Goal: Transaction & Acquisition: Purchase product/service

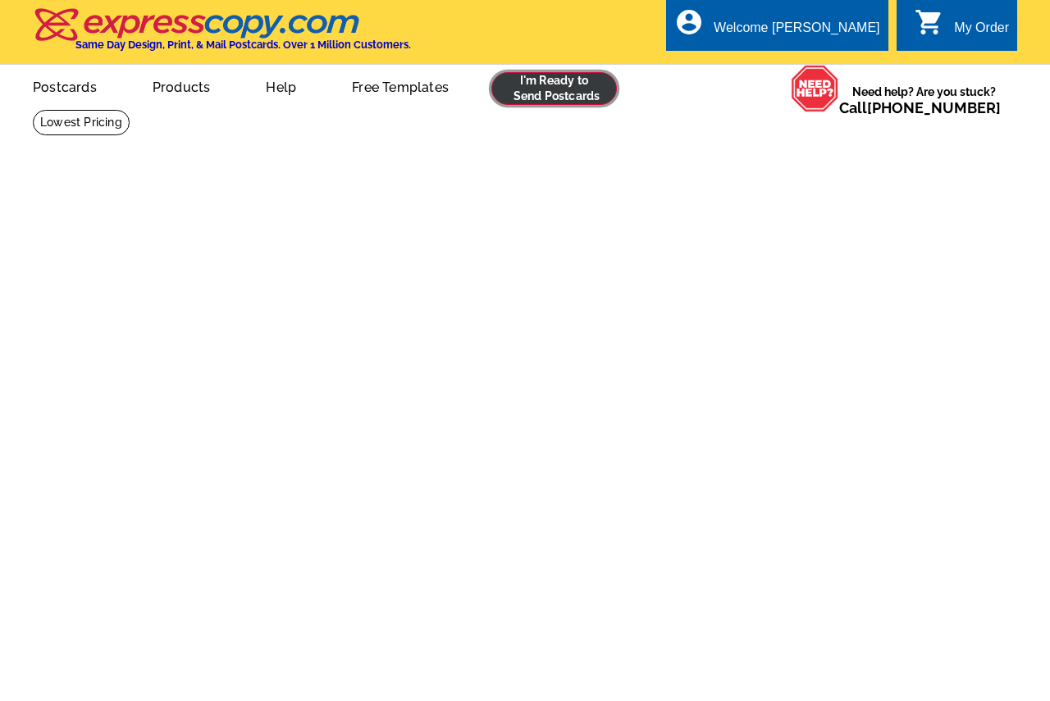
click at [541, 94] on link at bounding box center [554, 88] width 126 height 33
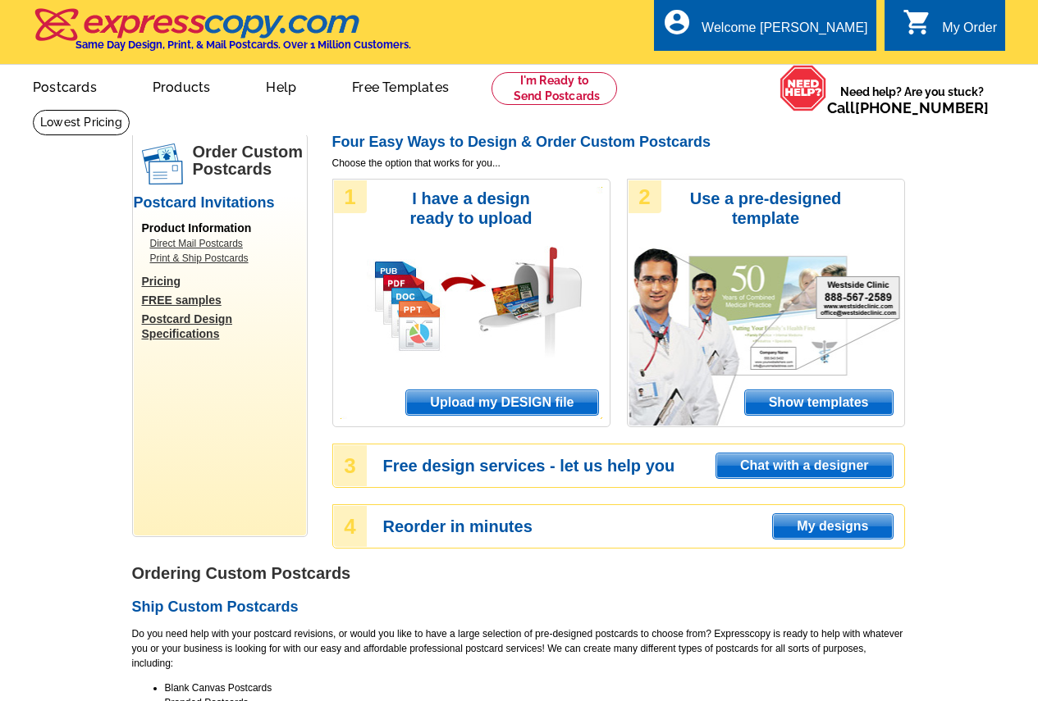
click at [794, 521] on span "My designs" at bounding box center [832, 526] width 119 height 25
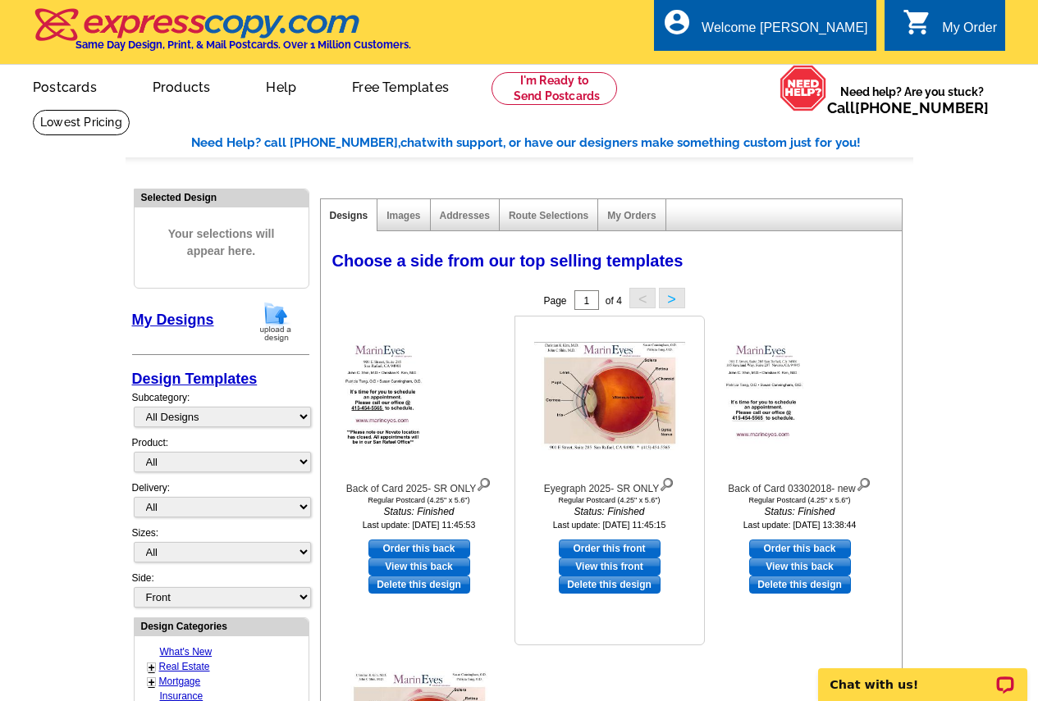
click at [591, 549] on link "Order this front" at bounding box center [610, 549] width 102 height 18
select select "1"
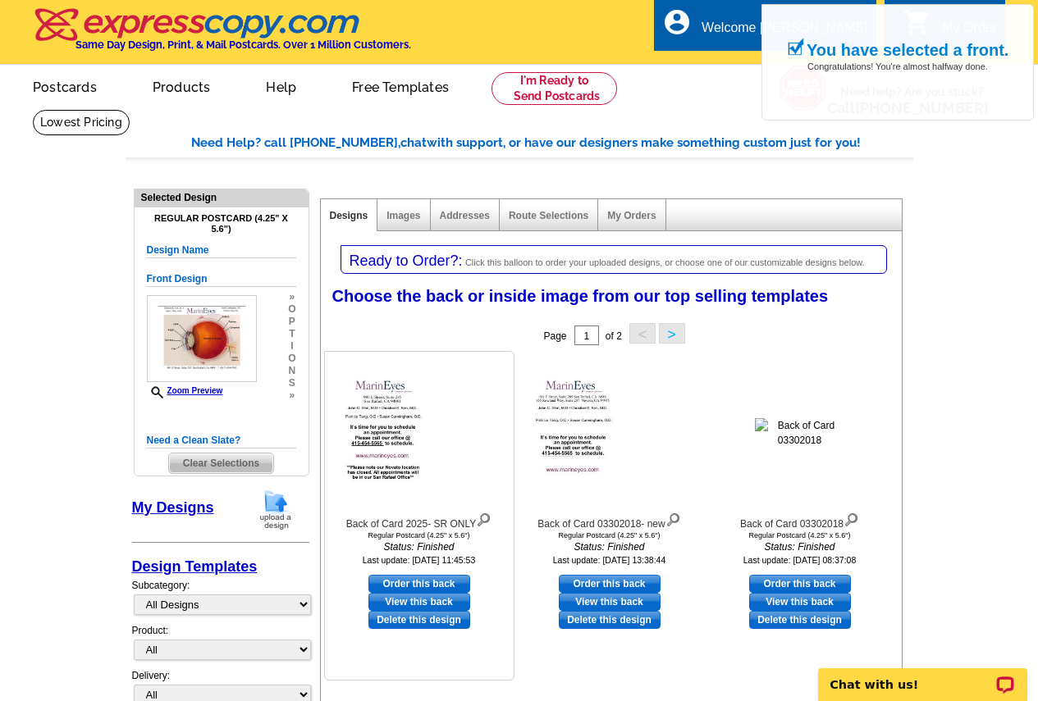
click at [419, 582] on link "Order this back" at bounding box center [419, 584] width 102 height 18
select select "front"
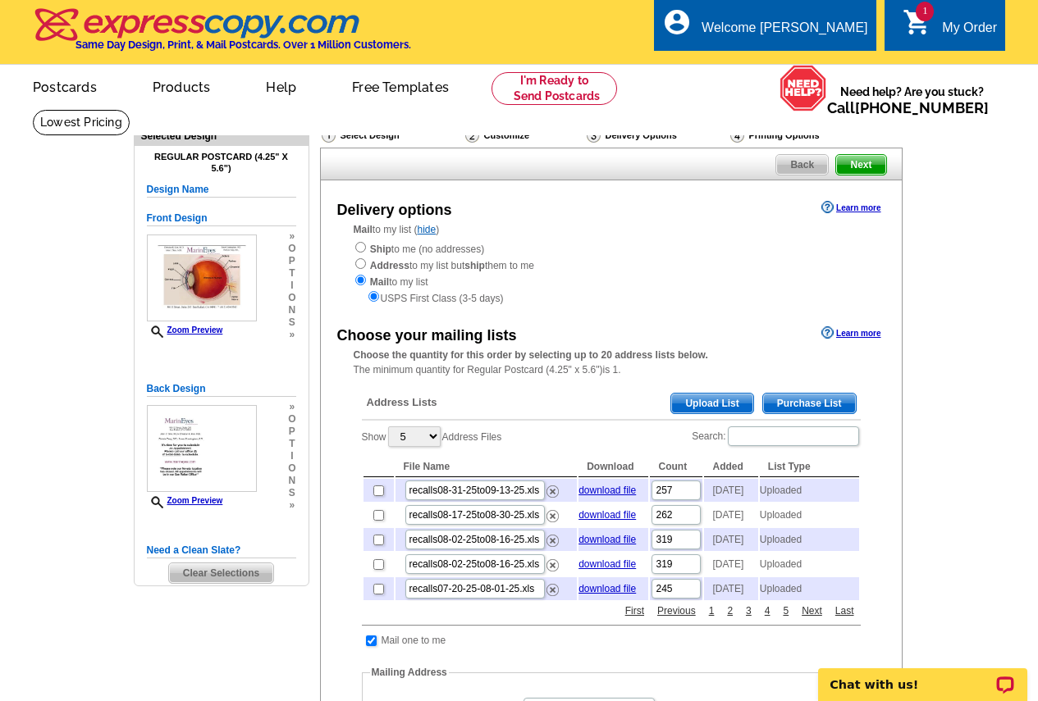
click at [689, 405] on span "Upload List" at bounding box center [711, 404] width 81 height 20
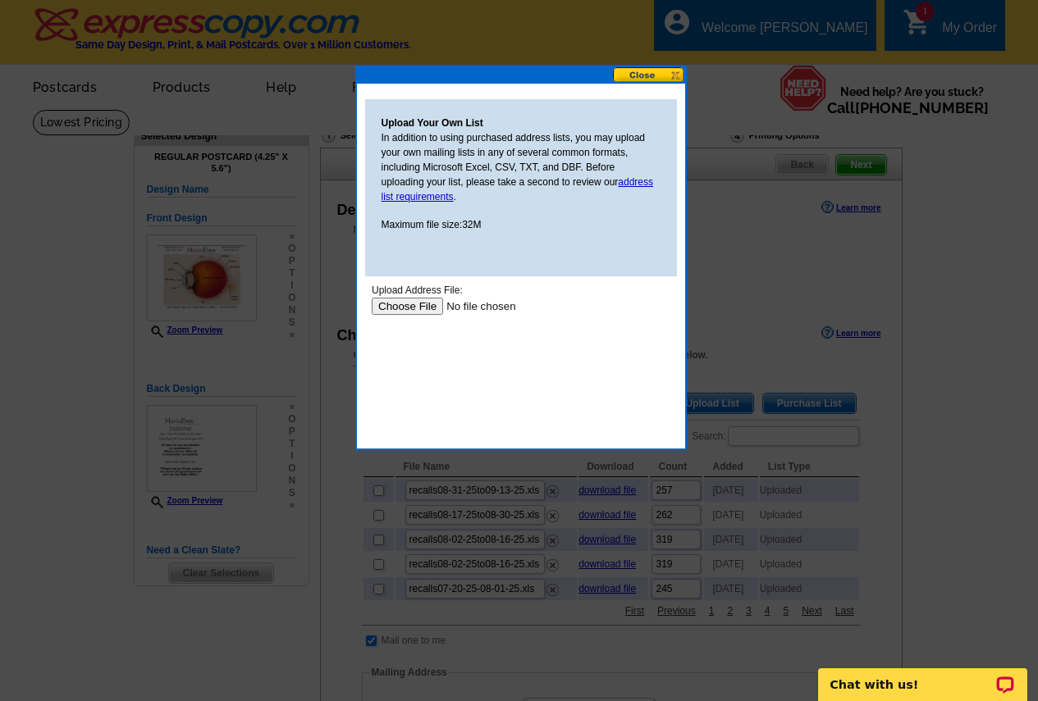
click at [404, 302] on input "file" at bounding box center [475, 306] width 208 height 17
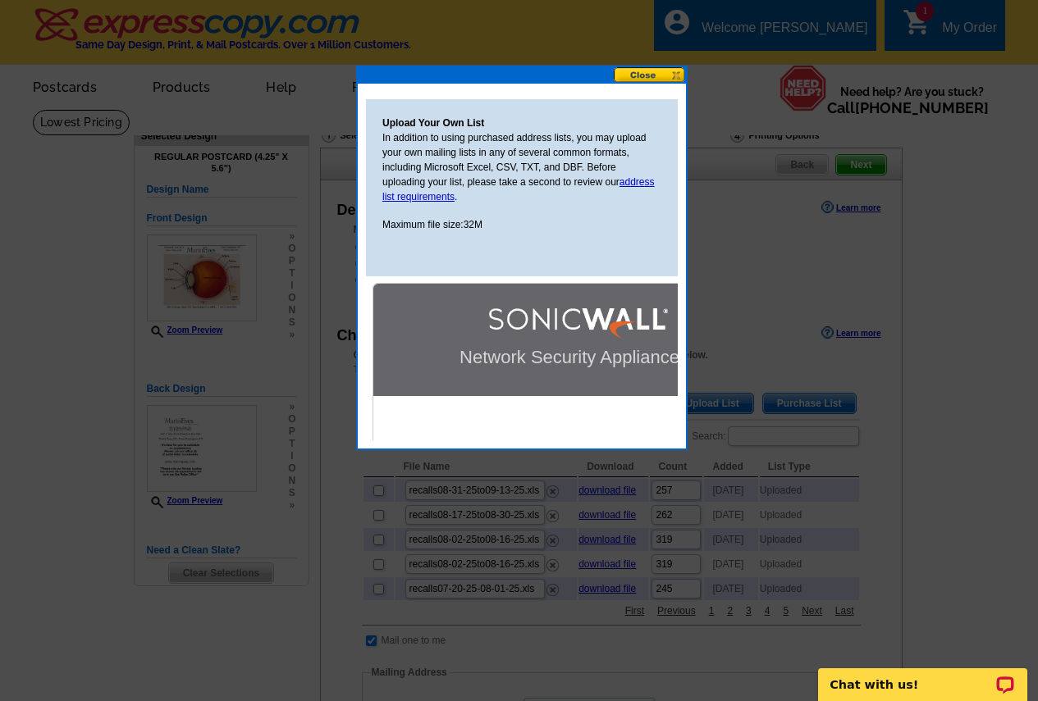
click at [636, 80] on button at bounding box center [650, 75] width 72 height 16
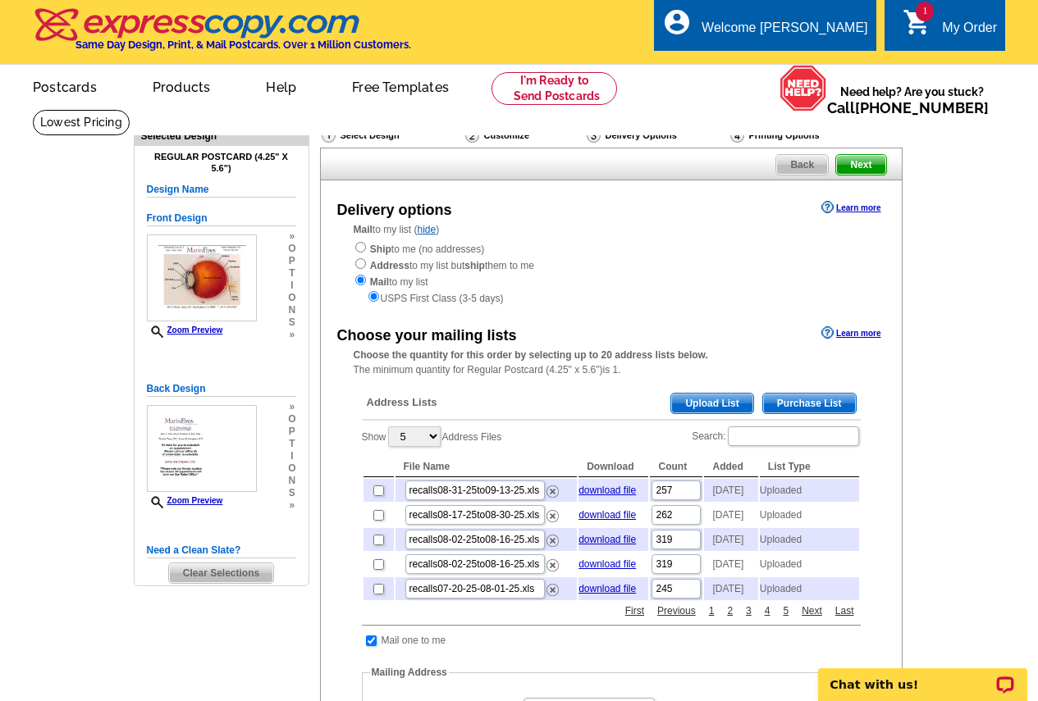
click at [688, 409] on span "Upload List" at bounding box center [711, 404] width 81 height 20
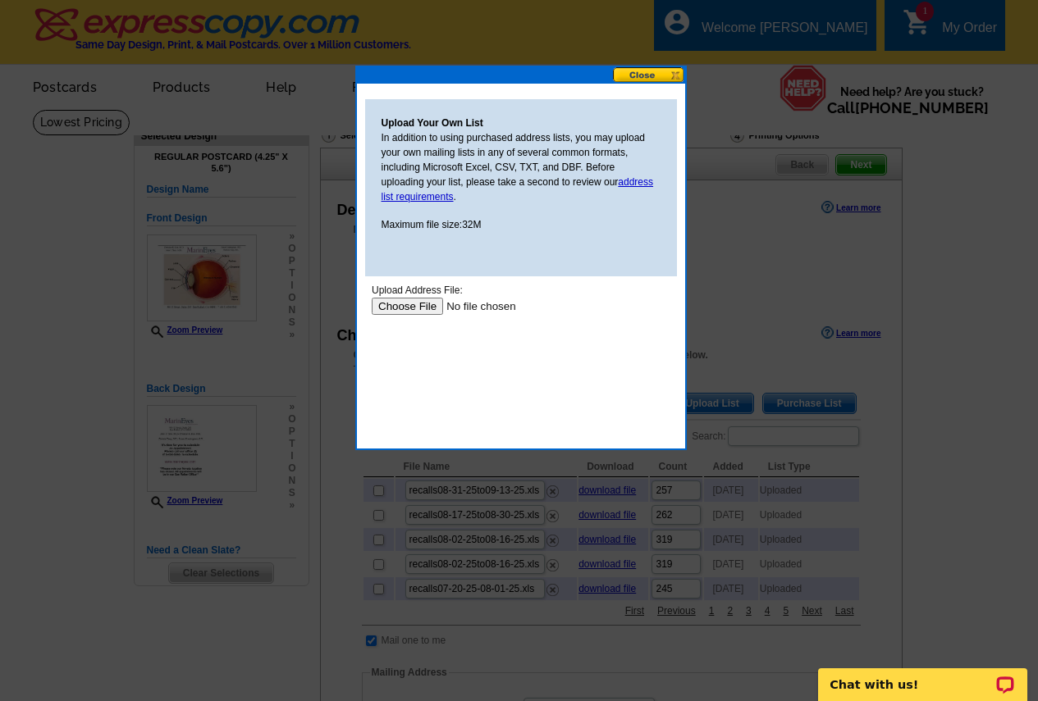
click at [422, 309] on input "file" at bounding box center [475, 306] width 208 height 17
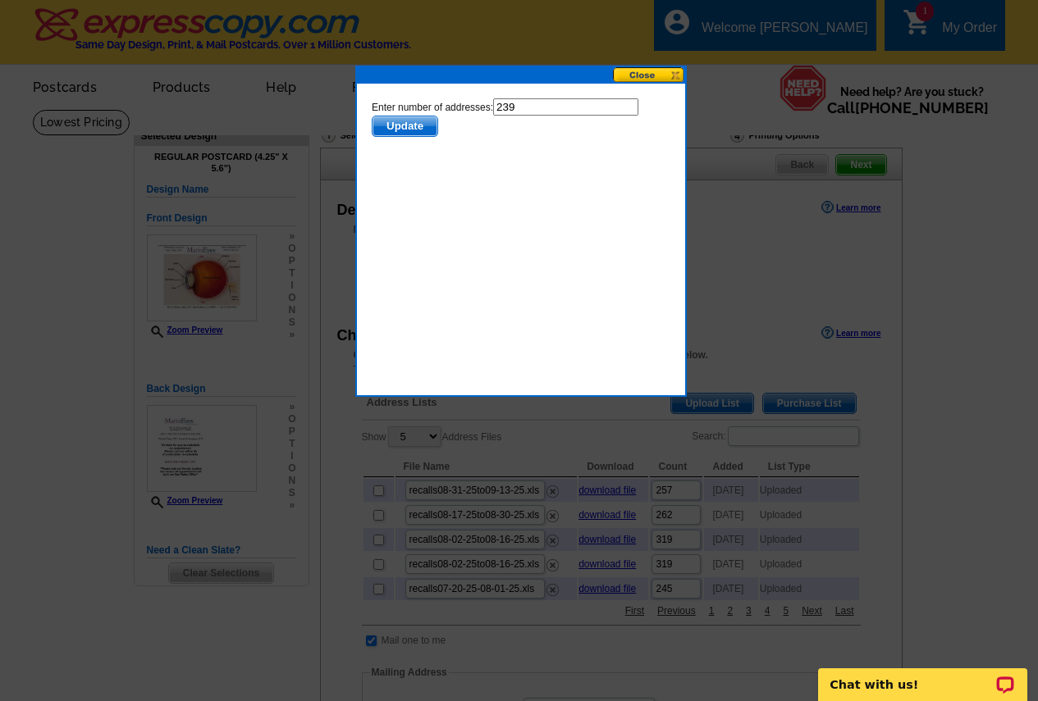
click at [399, 126] on span "Update" at bounding box center [404, 127] width 65 height 20
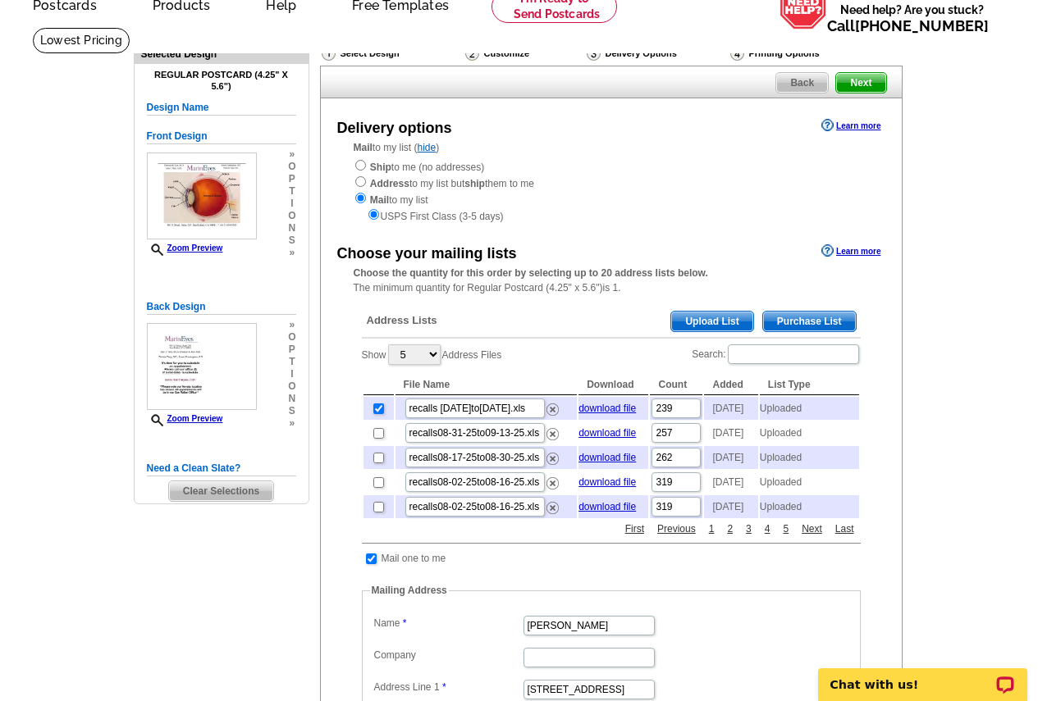
scroll to position [164, 0]
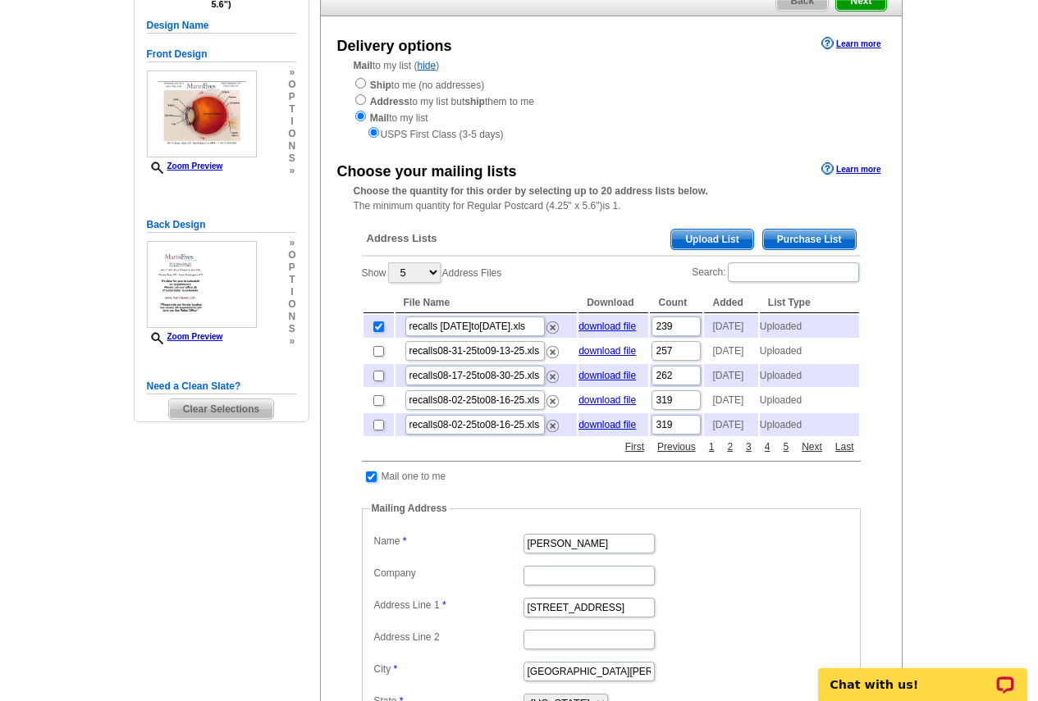
click at [373, 482] on input "checkbox" at bounding box center [371, 477] width 11 height 11
checkbox input "false"
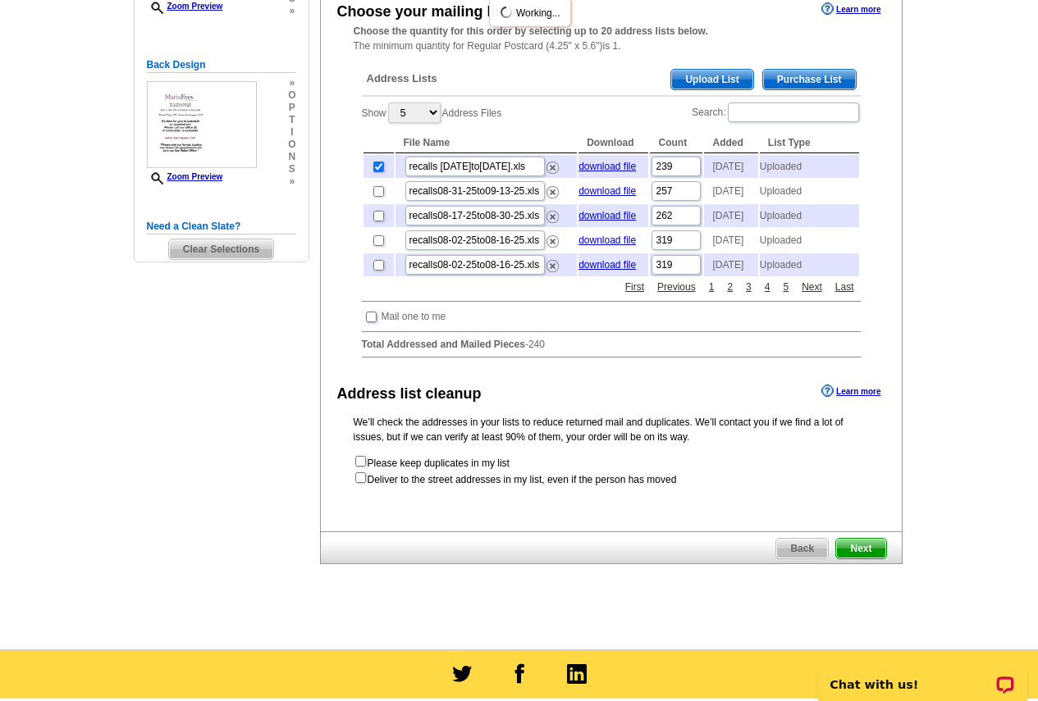
scroll to position [328, 0]
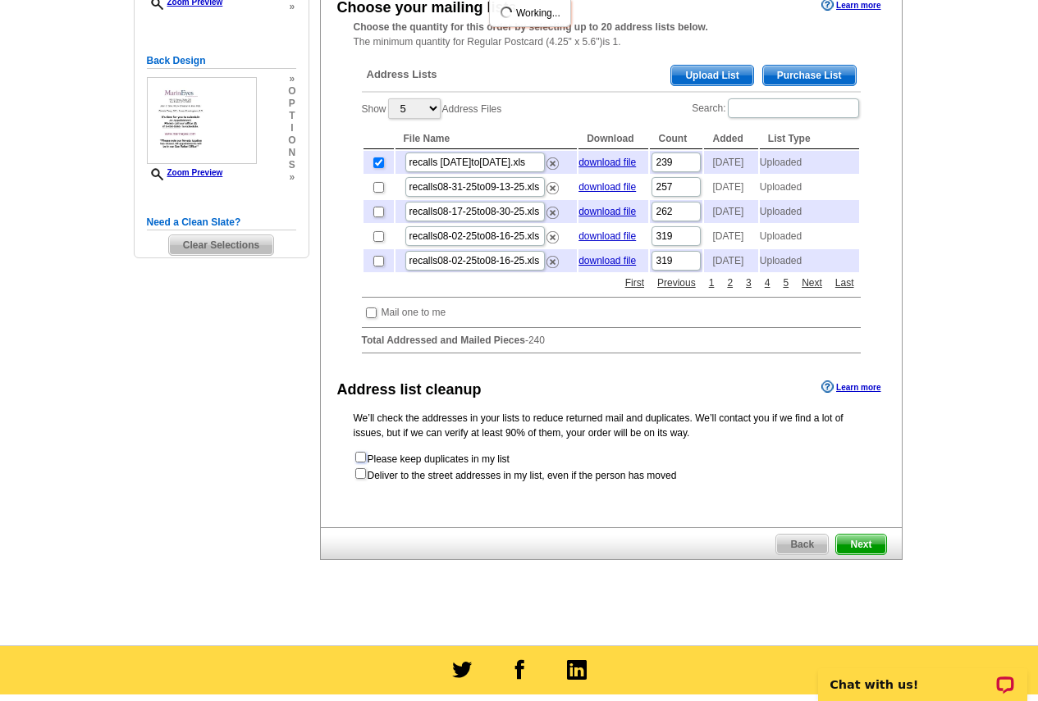
click at [362, 463] on input "checkbox" at bounding box center [360, 457] width 11 height 11
checkbox input "true"
click at [856, 555] on span "Next" at bounding box center [860, 545] width 49 height 20
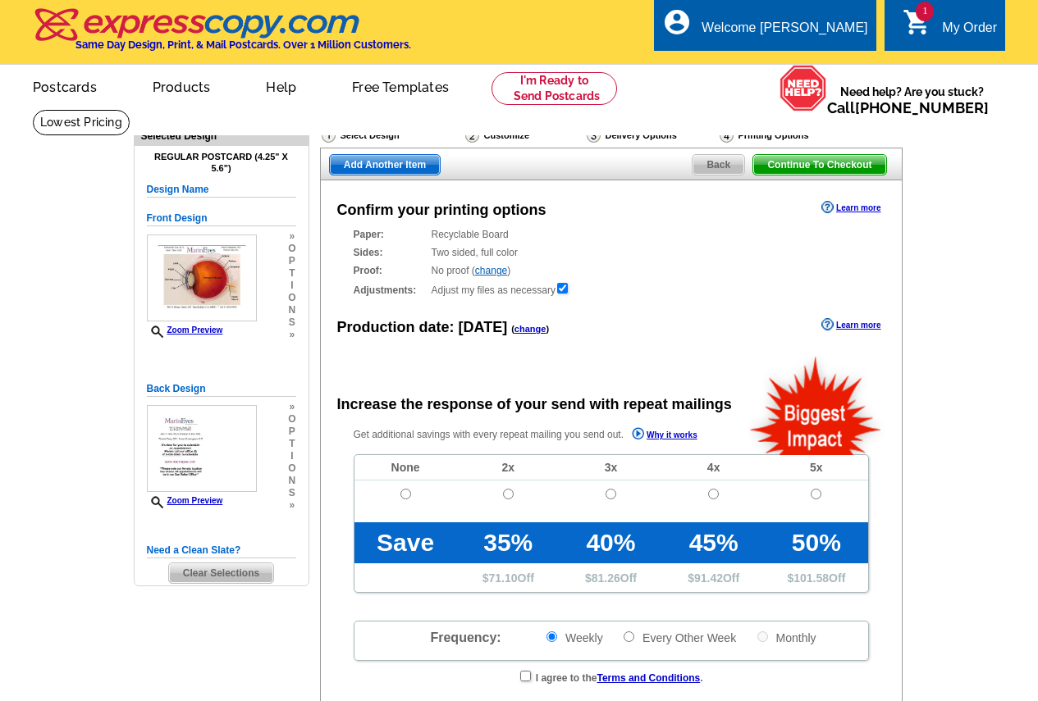
radio input "false"
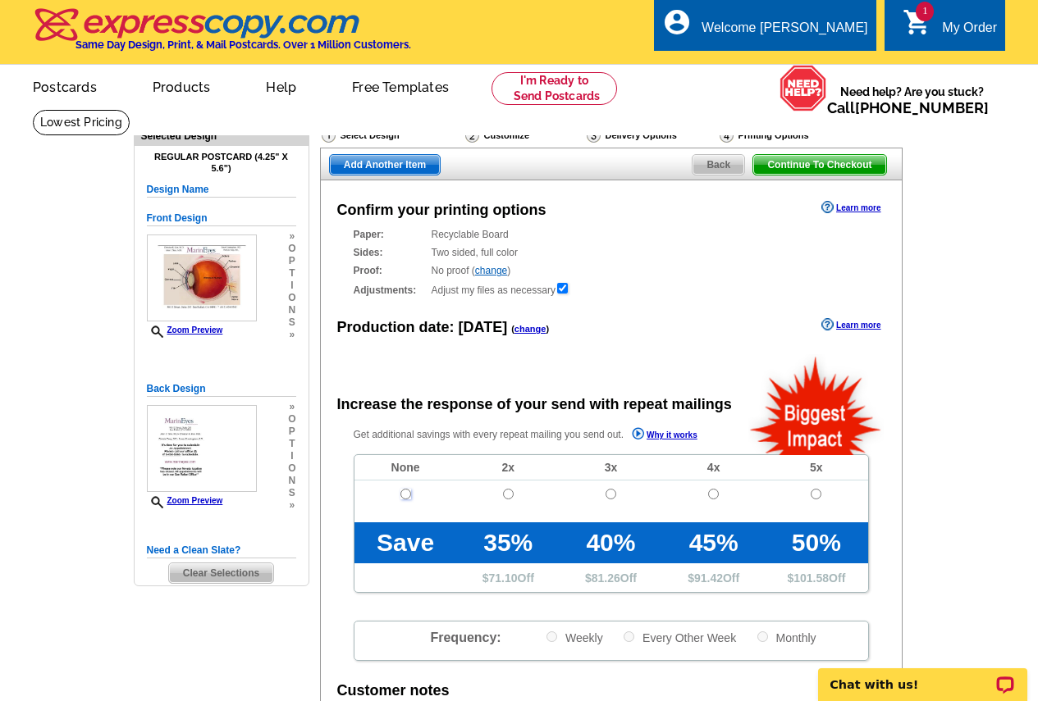
click at [402, 496] on input "radio" at bounding box center [405, 494] width 11 height 11
radio input "true"
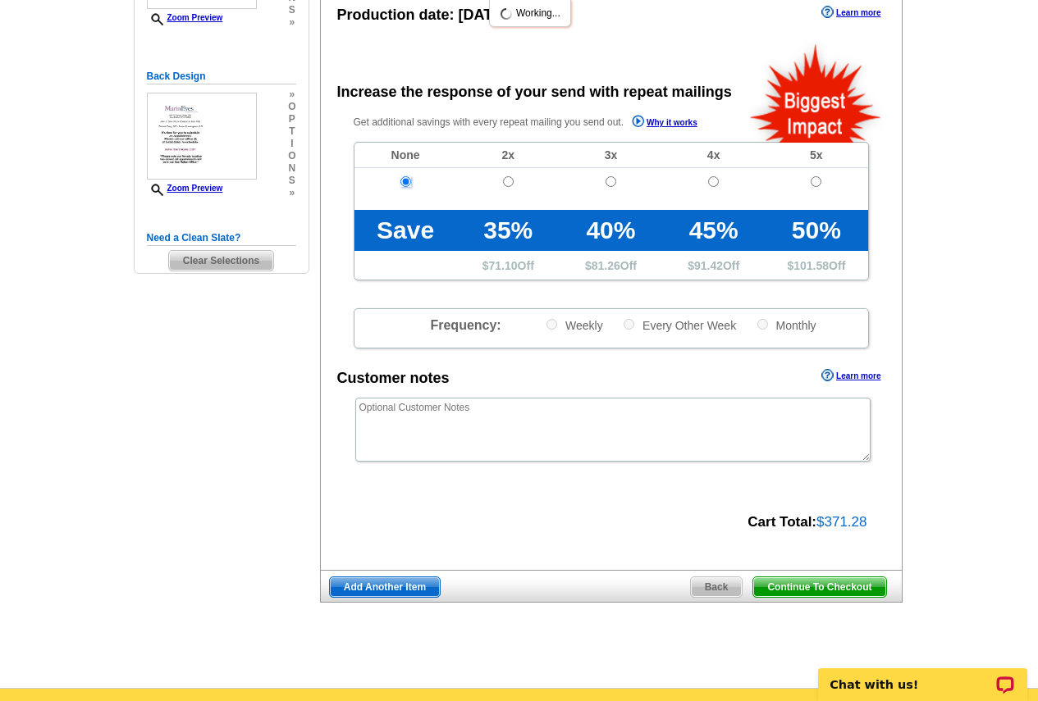
scroll to position [328, 0]
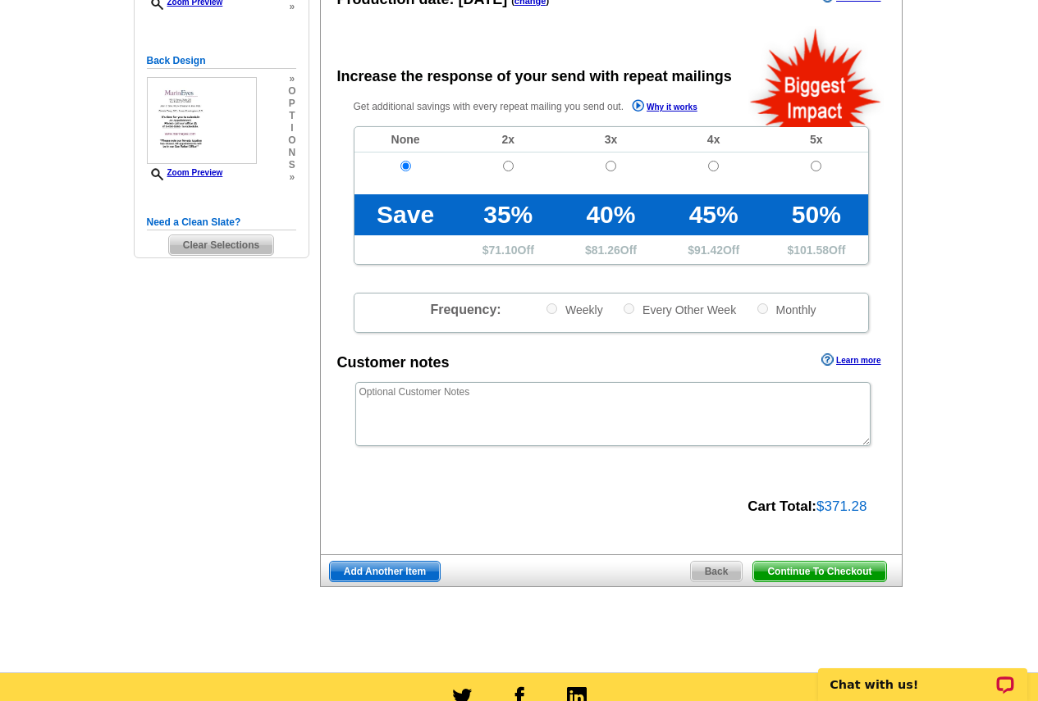
click at [802, 570] on span "Continue To Checkout" at bounding box center [819, 572] width 132 height 20
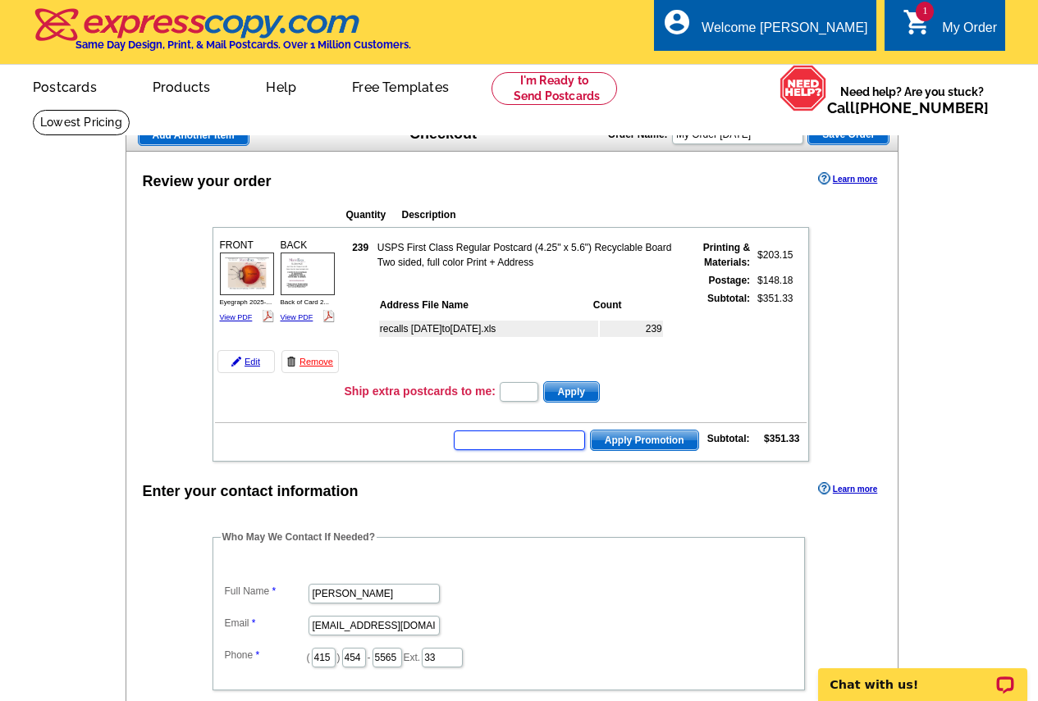
click at [491, 444] on input "text" at bounding box center [519, 441] width 131 height 20
type input "GROW0925"
click at [619, 443] on span "Apply Promotion" at bounding box center [644, 441] width 107 height 20
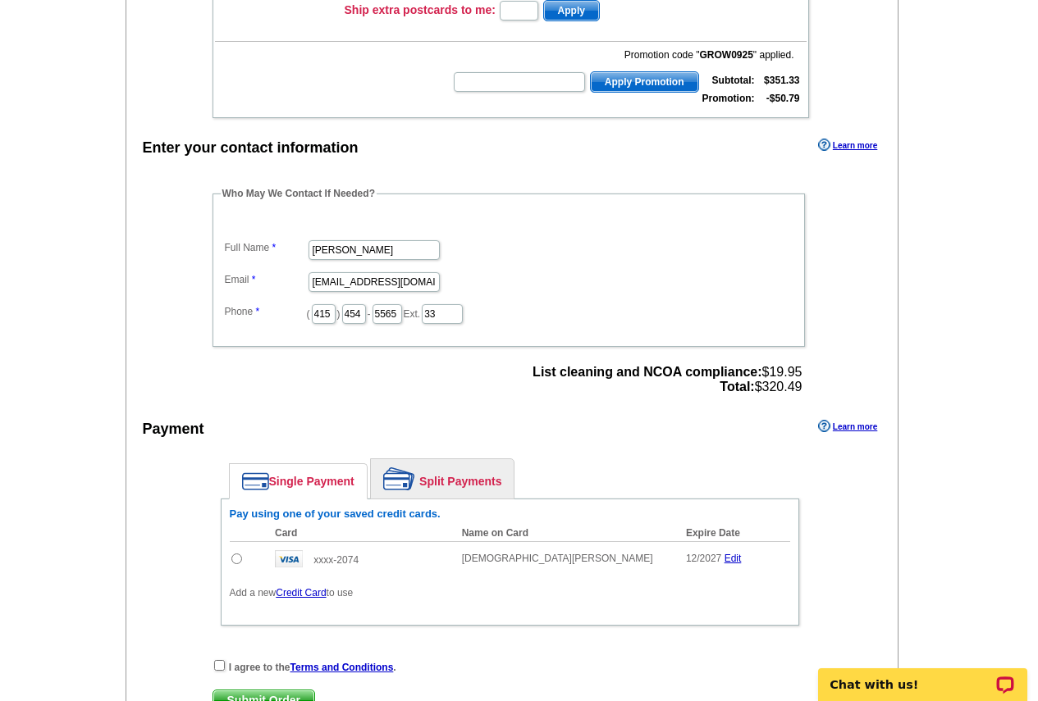
scroll to position [410, 0]
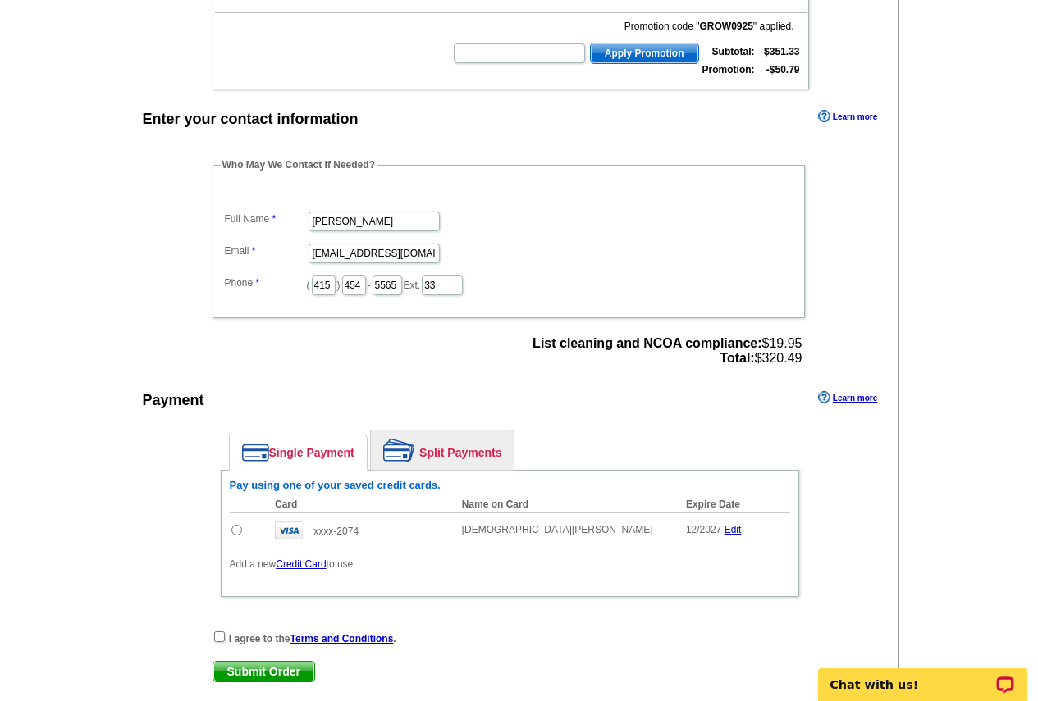
click at [235, 533] on input "radio" at bounding box center [236, 530] width 11 height 11
radio input "true"
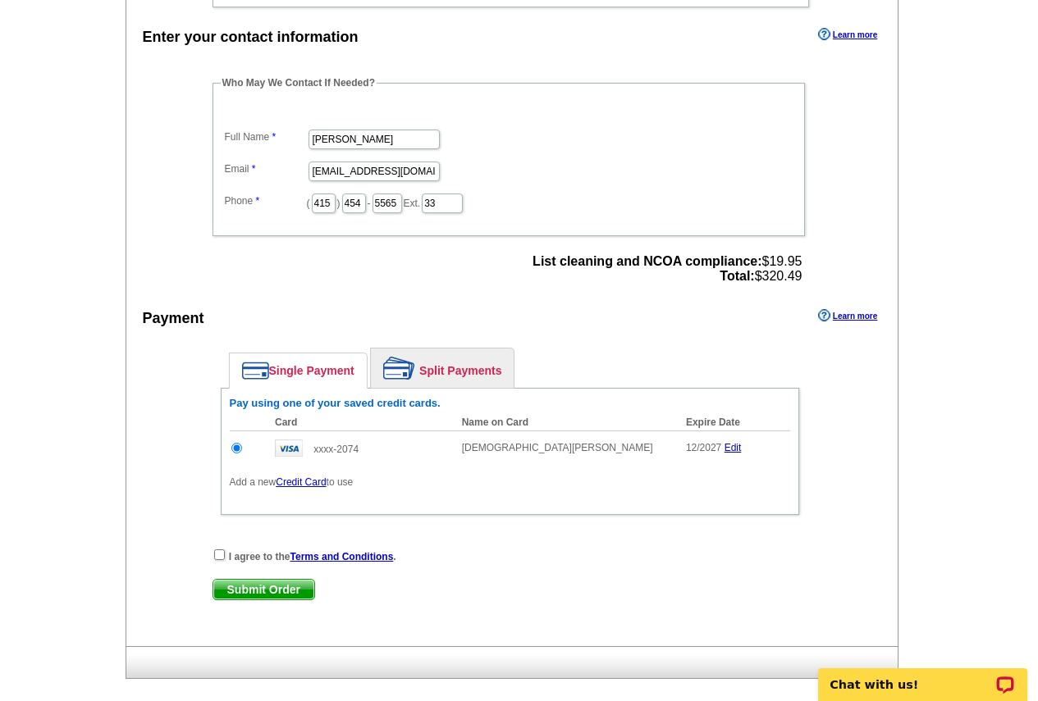
click at [226, 551] on div "I agree to the Terms and Conditions ." at bounding box center [509, 556] width 595 height 16
click at [217, 555] on input "checkbox" at bounding box center [219, 555] width 11 height 11
checkbox input "true"
click at [271, 594] on span "Submit Order" at bounding box center [263, 590] width 101 height 20
